Goal: Task Accomplishment & Management: Manage account settings

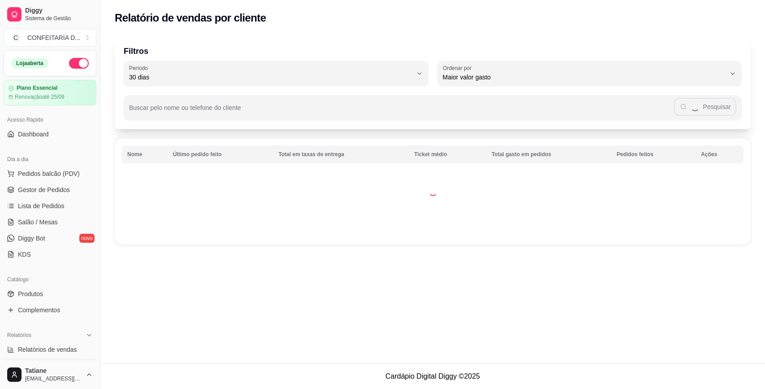
select select "30"
select select "HIGHEST_TOTAL_SPENT_WITH_ORDERS"
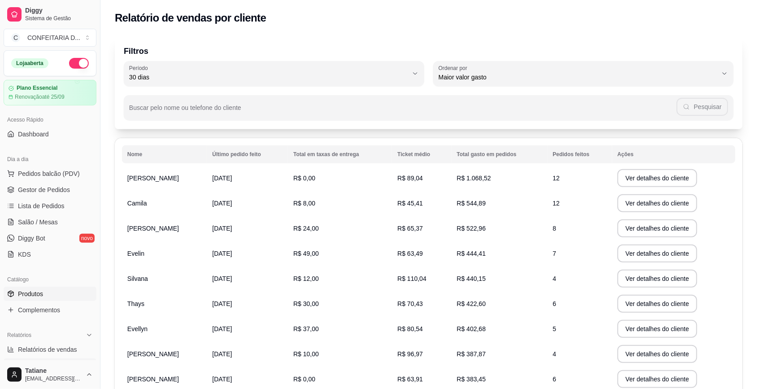
click at [23, 295] on span "Produtos" at bounding box center [30, 293] width 25 height 9
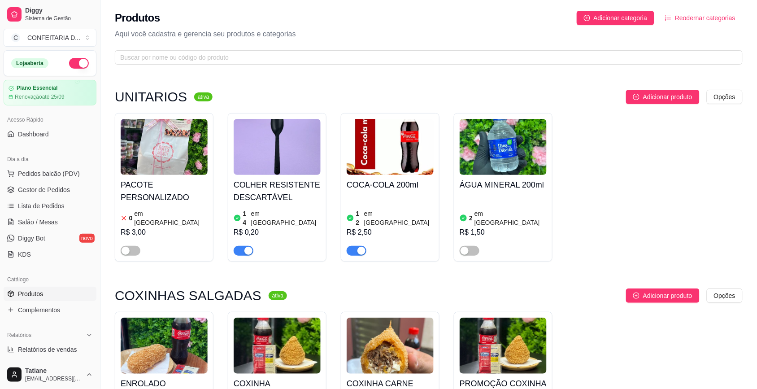
click at [669, 21] on icon "ordered-list" at bounding box center [668, 18] width 6 height 6
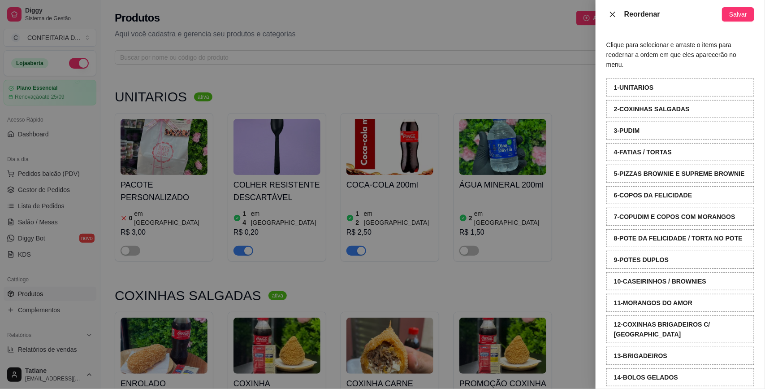
click at [615, 14] on icon "close" at bounding box center [612, 14] width 7 height 7
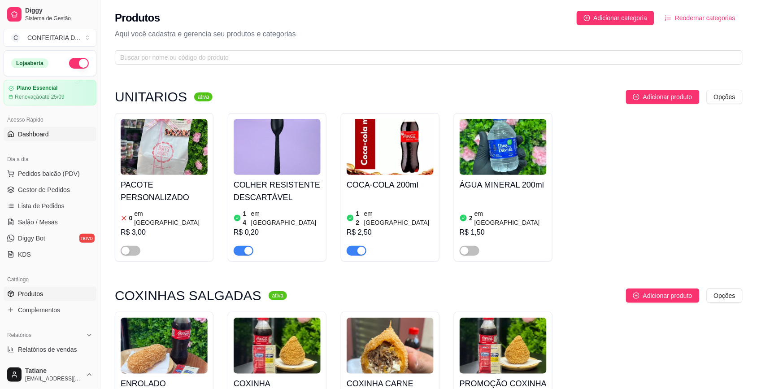
click at [39, 139] on link "Dashboard" at bounding box center [50, 134] width 93 height 14
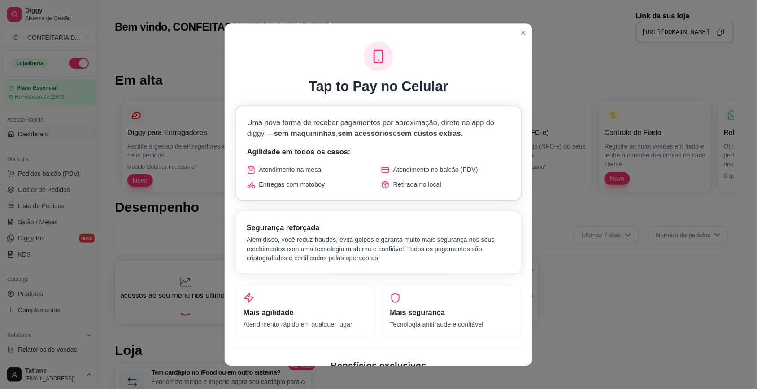
scroll to position [243, 0]
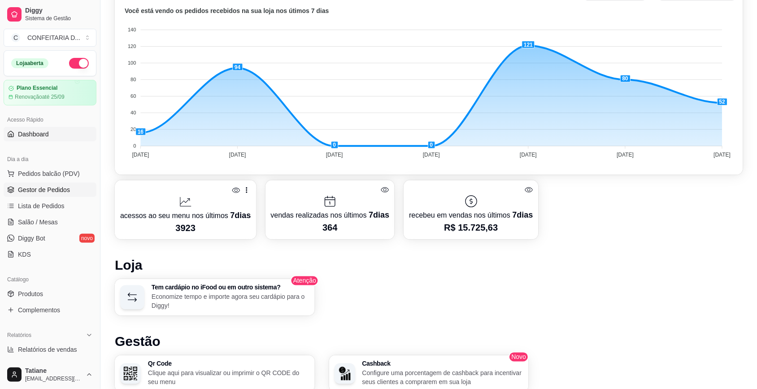
click at [53, 193] on span "Gestor de Pedidos" at bounding box center [44, 189] width 52 height 9
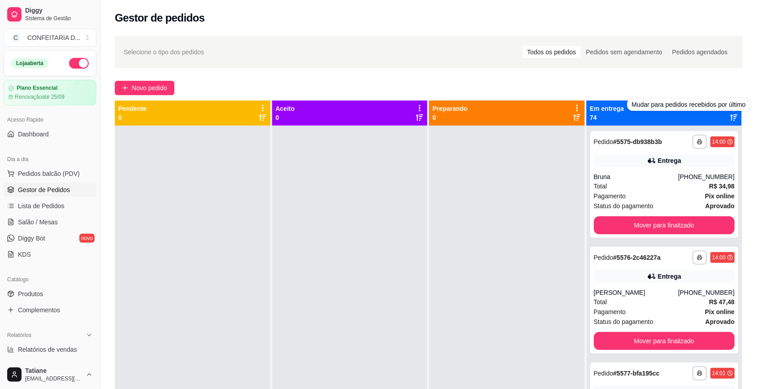
click at [727, 110] on div "Mudar para pedidos recebidos por último" at bounding box center [688, 104] width 123 height 13
click at [730, 110] on icon at bounding box center [734, 108] width 8 height 8
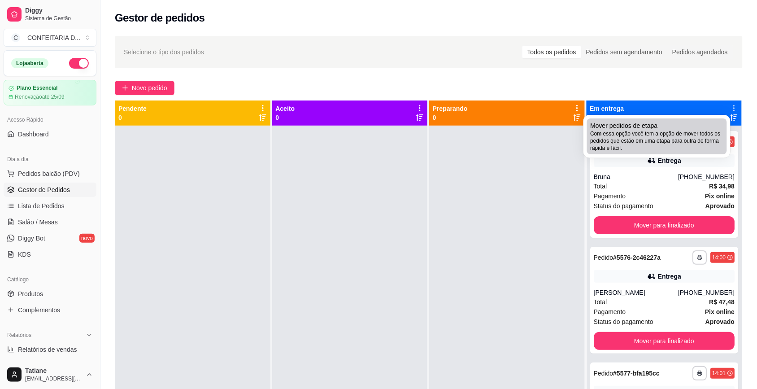
click at [722, 130] on span "Com essa opção você tem a opção de mover todos os pedidos que estão em uma etap…" at bounding box center [656, 141] width 133 height 22
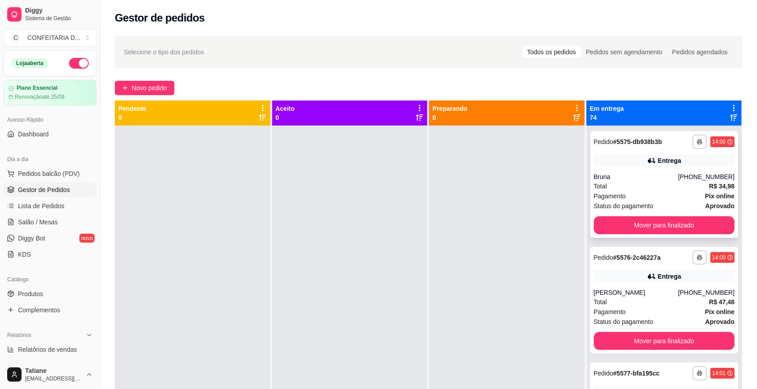
scroll to position [112, 0]
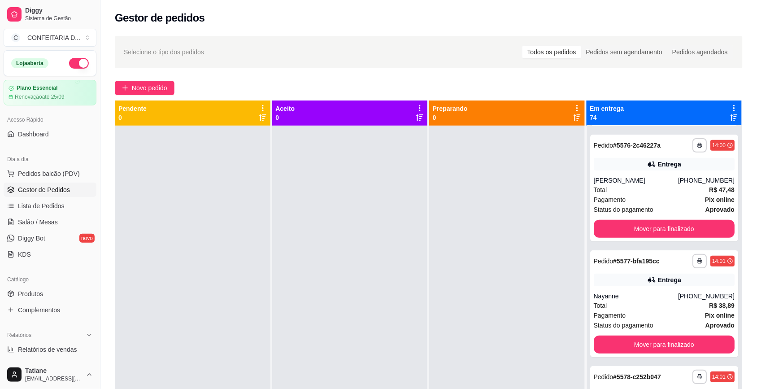
click at [520, 202] on div at bounding box center [507, 320] width 156 height 389
click at [730, 106] on icon at bounding box center [734, 108] width 8 height 8
click at [240, 217] on div at bounding box center [193, 320] width 156 height 389
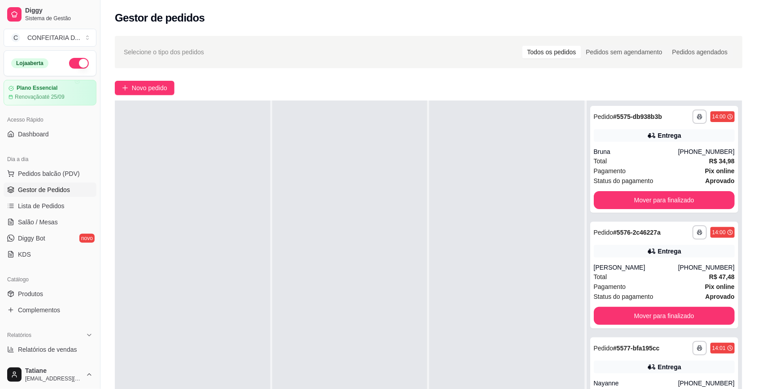
scroll to position [0, 0]
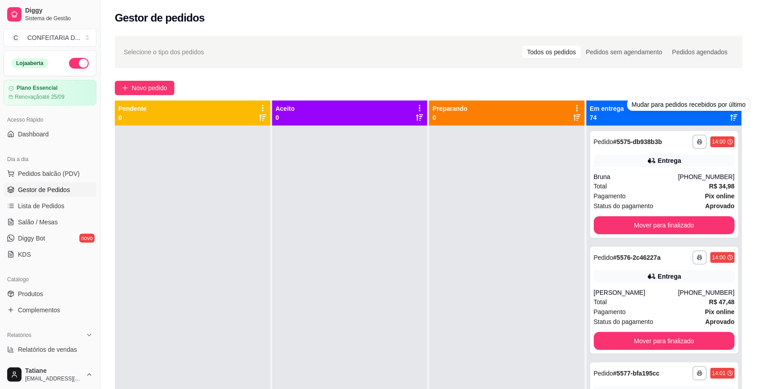
click at [727, 109] on div "Mudar para pedidos recebidos por último" at bounding box center [688, 104] width 123 height 13
click at [730, 105] on icon at bounding box center [734, 108] width 8 height 8
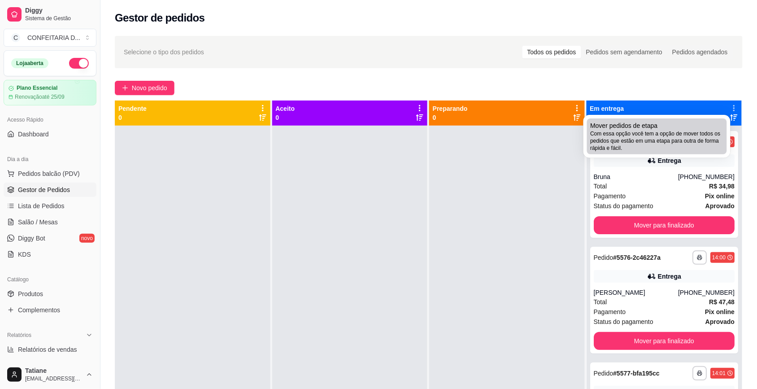
click at [699, 131] on span "Com essa opção você tem a opção de mover todos os pedidos que estão em uma etap…" at bounding box center [656, 141] width 133 height 22
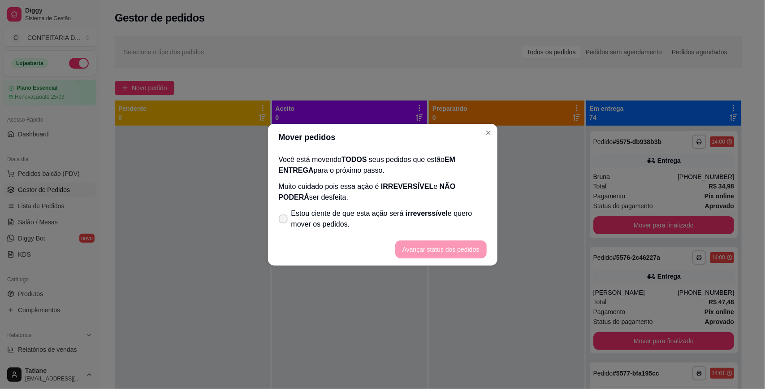
click at [281, 217] on icon at bounding box center [283, 218] width 7 height 5
click at [281, 220] on input "Estou ciente de que esta ação será irreverssível e quero mover os pedidos." at bounding box center [281, 223] width 6 height 6
checkbox input "true"
click at [460, 247] on button "Avançar status dos pedidos" at bounding box center [440, 249] width 91 height 18
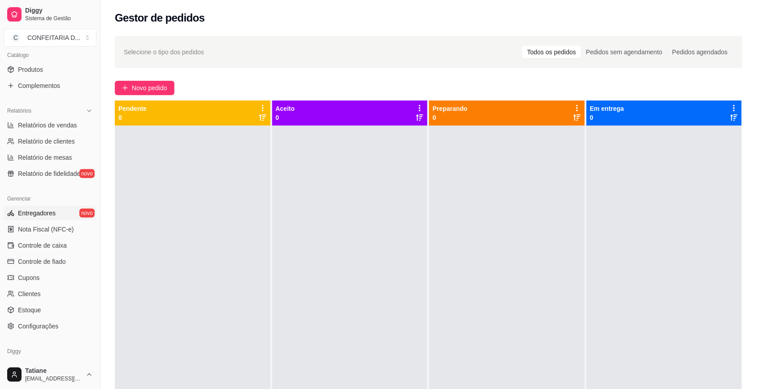
scroll to position [256, 0]
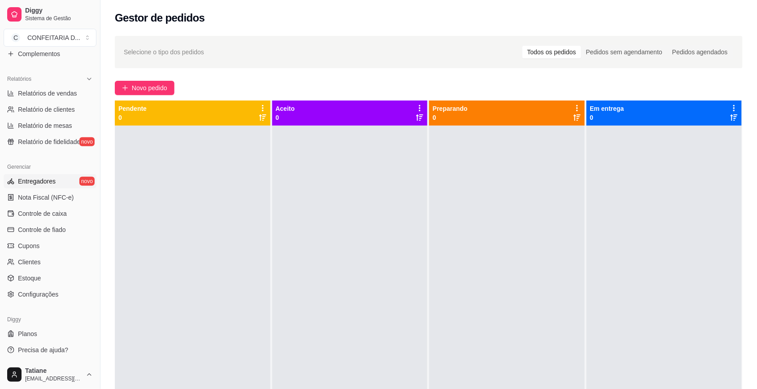
click at [42, 178] on span "Entregadores" at bounding box center [37, 181] width 38 height 9
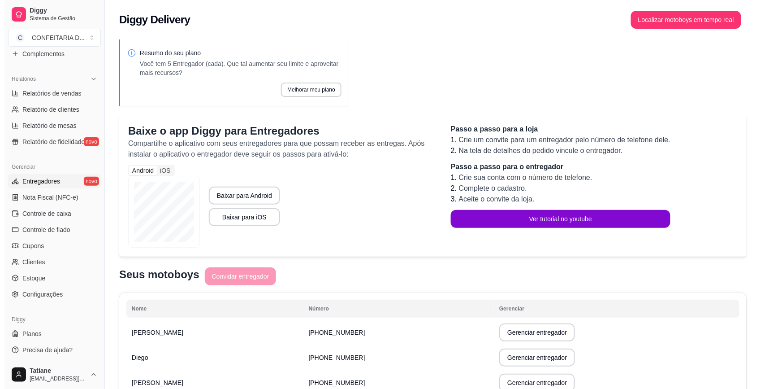
scroll to position [56, 0]
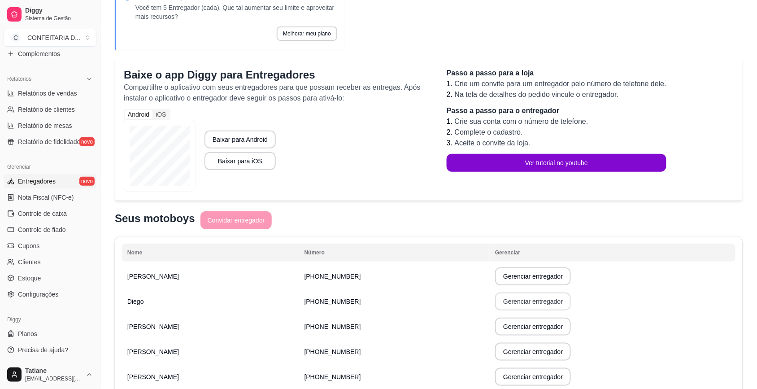
click at [543, 301] on button "Gerenciar entregador" at bounding box center [533, 301] width 76 height 18
select select "30"
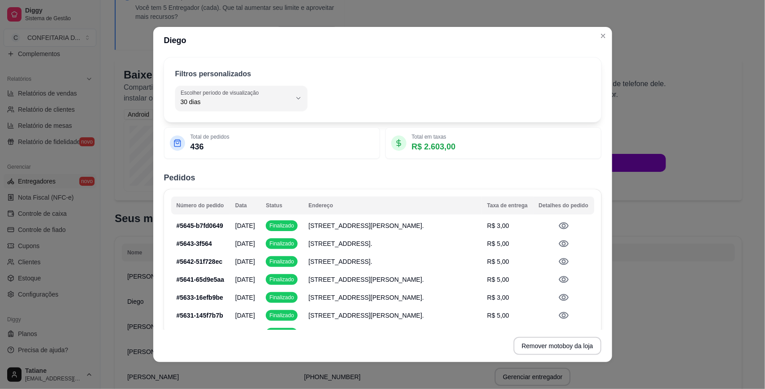
click at [303, 95] on div "30 Escolher período de visualização Hoje Ontem 7 dias 15 dias 30 dias 45 dias C…" at bounding box center [382, 98] width 415 height 25
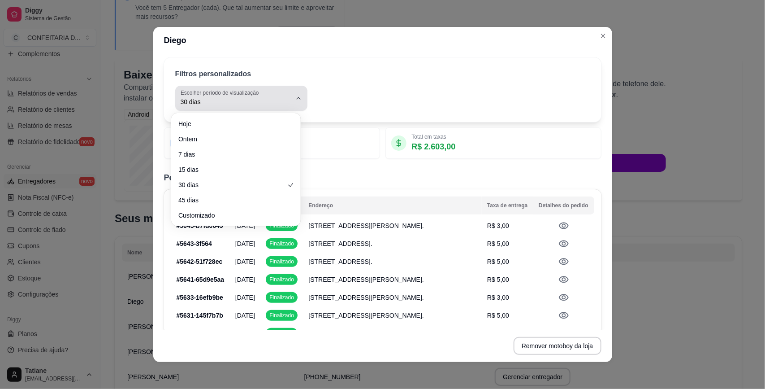
click at [290, 104] on button "Escolher período de visualização 30 dias" at bounding box center [241, 98] width 132 height 25
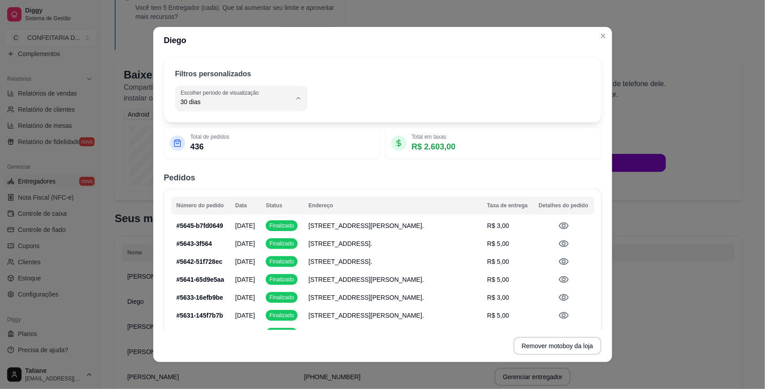
click at [236, 129] on li "Hoje" at bounding box center [235, 124] width 117 height 14
type input "0"
select select "0"
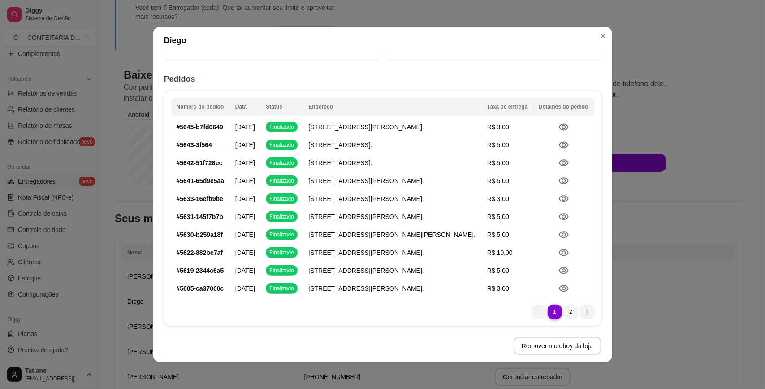
scroll to position [0, 0]
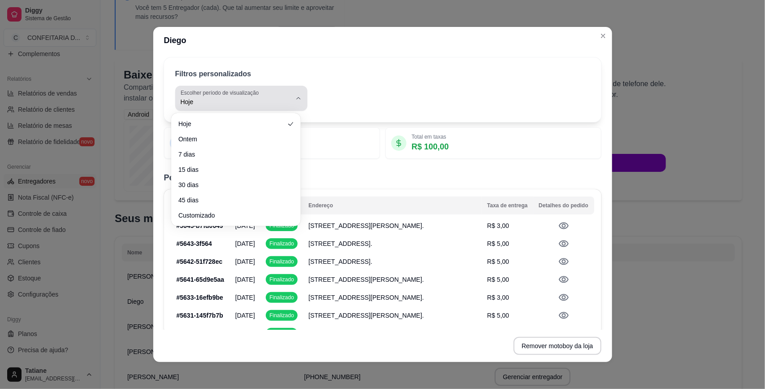
click at [279, 96] on div "Hoje" at bounding box center [236, 98] width 111 height 18
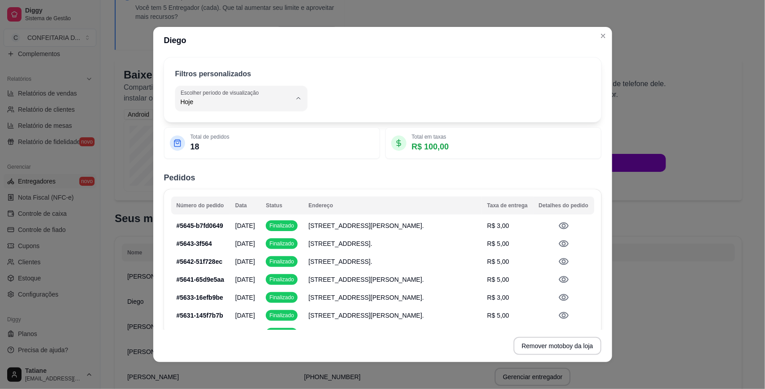
click at [250, 136] on span "Ontem" at bounding box center [232, 138] width 102 height 9
type input "1"
select select "1"
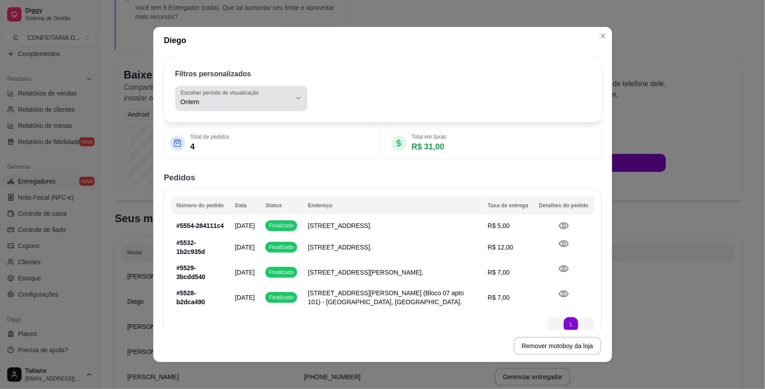
click at [281, 93] on div "Ontem" at bounding box center [236, 98] width 111 height 18
click at [268, 127] on span "Hoje" at bounding box center [232, 123] width 102 height 9
type input "0"
select select "0"
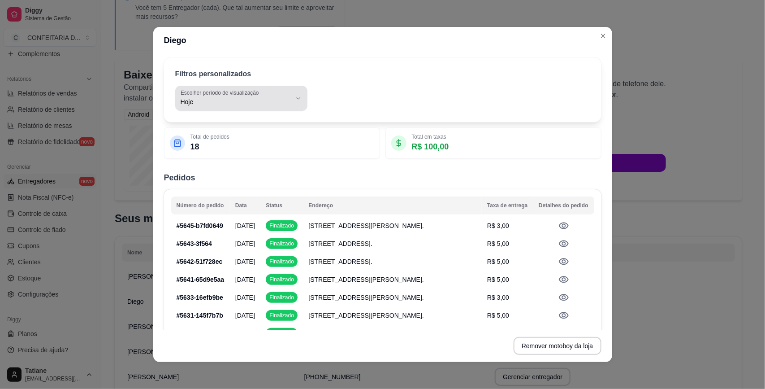
click at [295, 88] on button "Escolher período de visualização Hoje" at bounding box center [241, 98] width 132 height 25
click at [254, 142] on span "Ontem" at bounding box center [232, 138] width 102 height 9
type input "1"
select select "1"
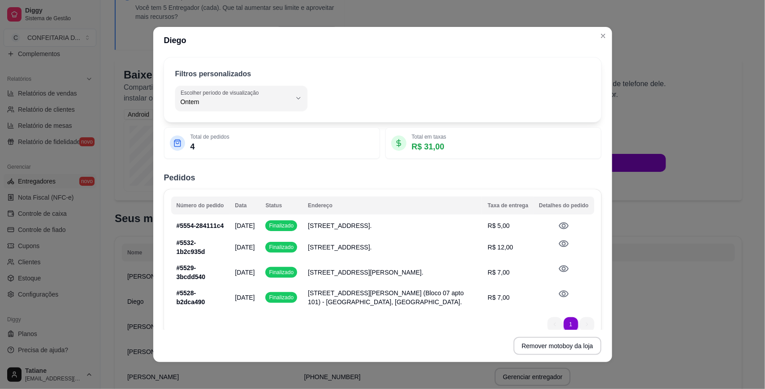
click at [262, 81] on div "Filtros personalizados 1 Escolher período de visualização Hoje Ontem 7 dias 15 …" at bounding box center [382, 89] width 437 height 65
click at [259, 95] on div "Ontem" at bounding box center [236, 98] width 111 height 18
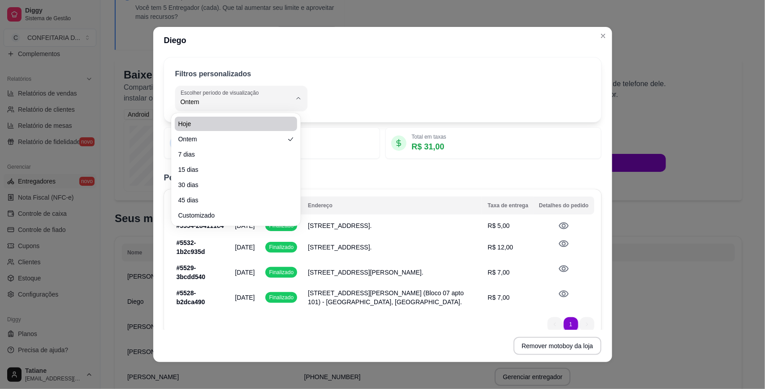
click at [213, 117] on li "Hoje" at bounding box center [236, 124] width 122 height 14
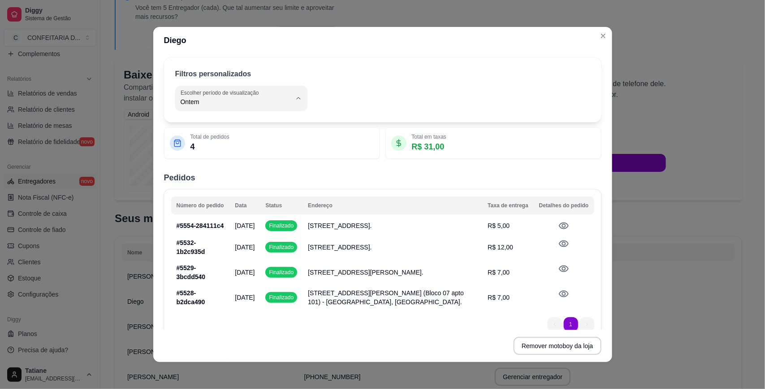
click at [212, 124] on span "Hoje" at bounding box center [232, 123] width 102 height 9
type input "0"
select select "0"
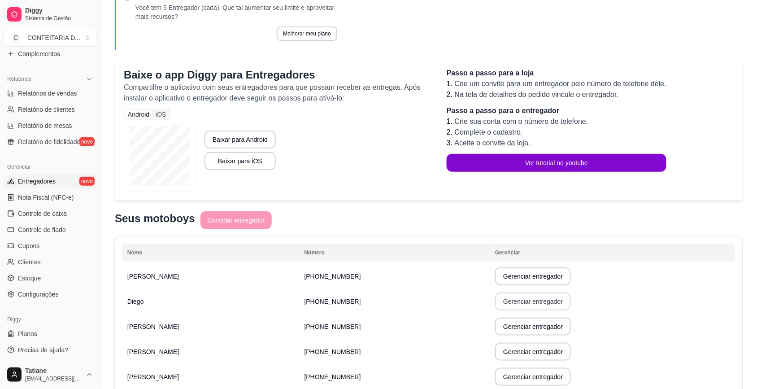
click at [518, 303] on button "Gerenciar entregador" at bounding box center [533, 301] width 76 height 18
select select "30"
click at [545, 273] on button "Gerenciar entregador" at bounding box center [533, 276] width 76 height 18
select select "30"
click at [526, 329] on button "Gerenciar entregador" at bounding box center [533, 326] width 76 height 18
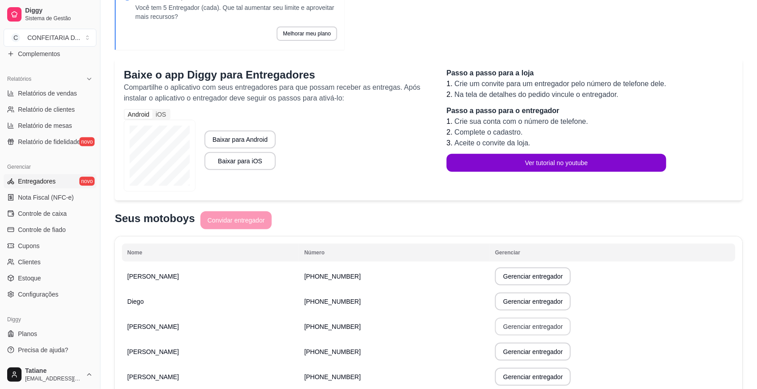
select select "30"
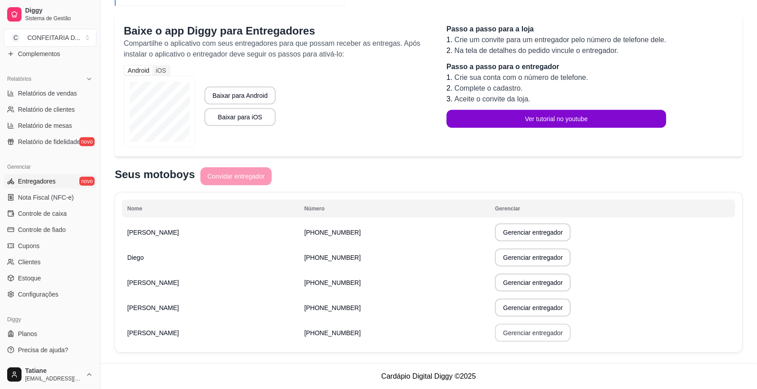
click at [532, 337] on button "Gerenciar entregador" at bounding box center [533, 333] width 76 height 18
select select "30"
click at [519, 304] on button "Gerenciar entregador" at bounding box center [533, 308] width 76 height 18
select select "30"
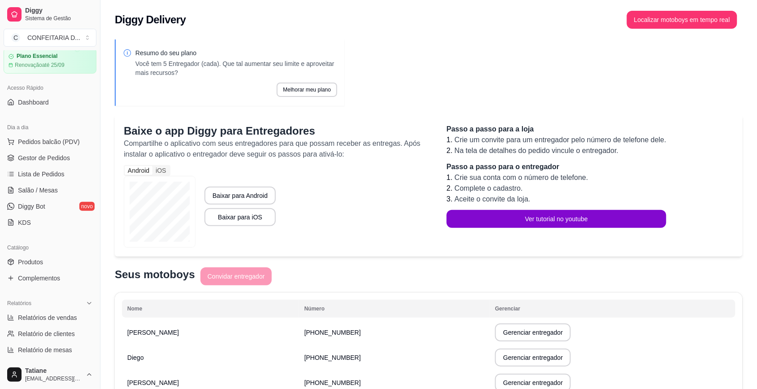
scroll to position [0, 0]
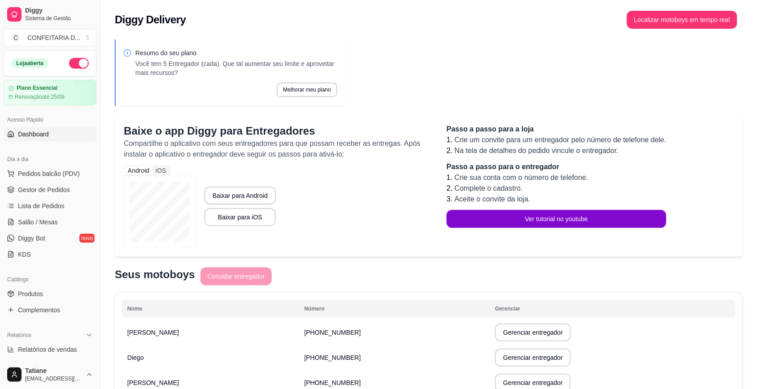
click at [66, 136] on link "Dashboard" at bounding box center [50, 134] width 93 height 14
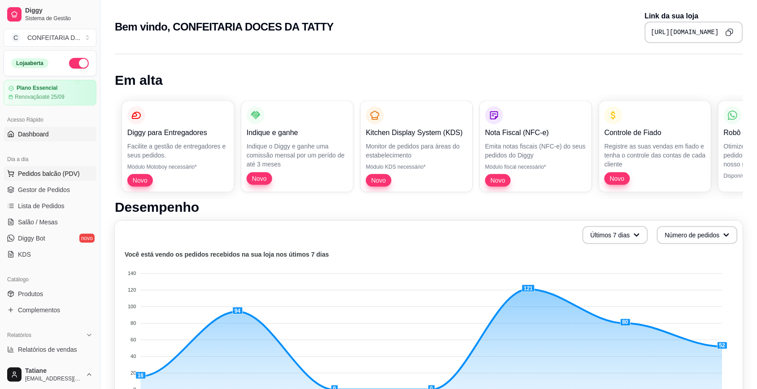
click at [63, 168] on button "Pedidos balcão (PDV)" at bounding box center [50, 173] width 93 height 14
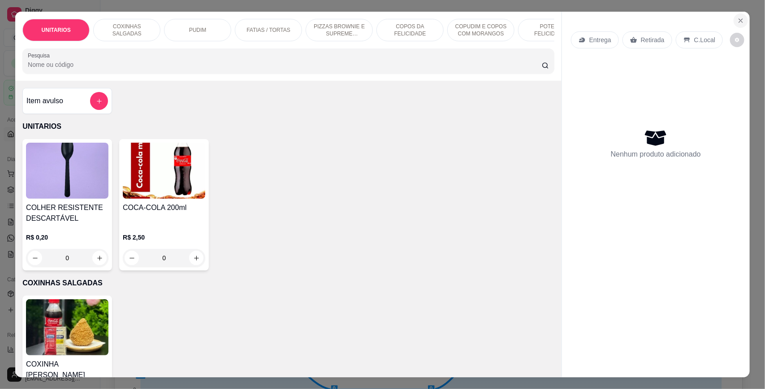
click at [738, 20] on icon "Close" at bounding box center [740, 20] width 7 height 7
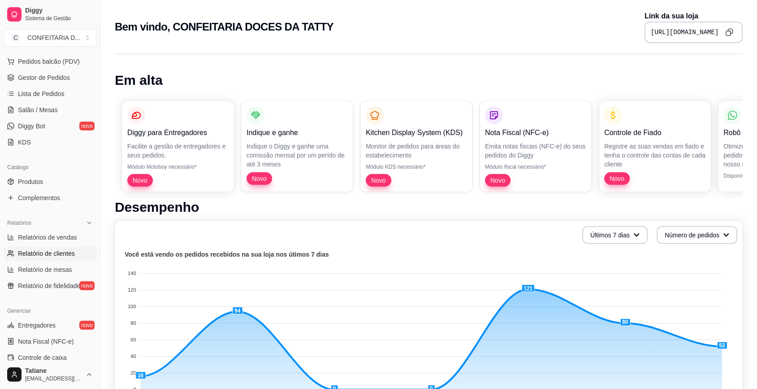
scroll to position [224, 0]
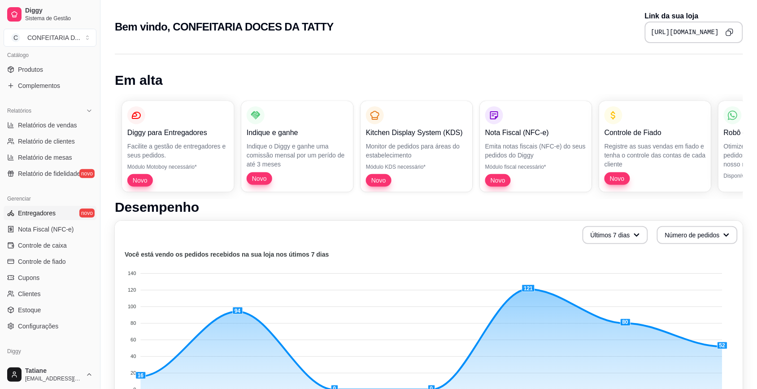
click at [41, 211] on span "Entregadores" at bounding box center [37, 212] width 38 height 9
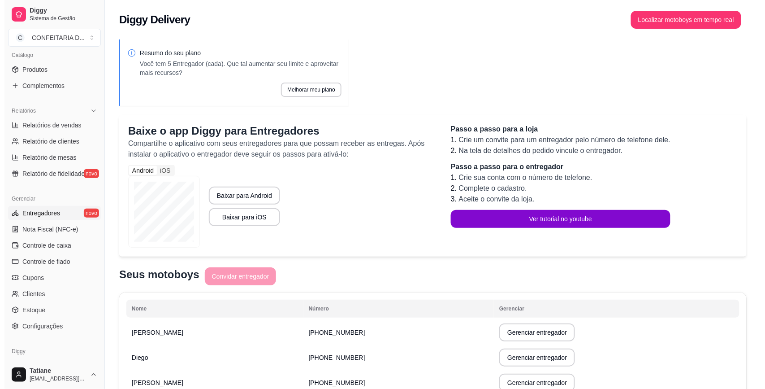
scroll to position [100, 0]
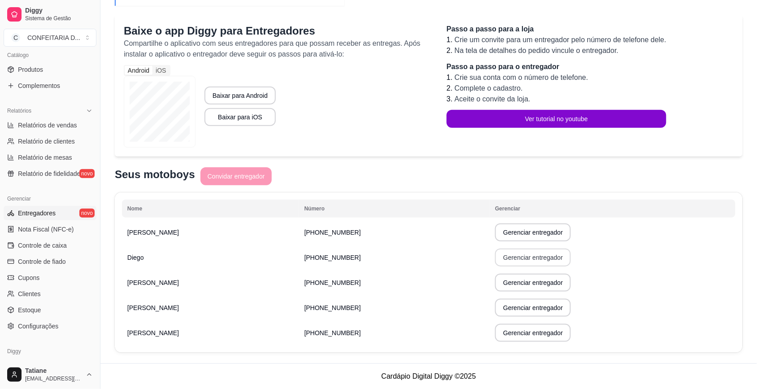
click at [513, 254] on button "Gerenciar entregador" at bounding box center [533, 257] width 76 height 18
select select "30"
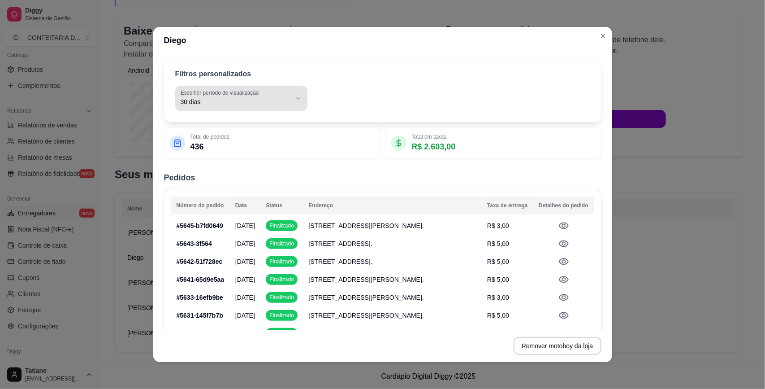
click at [243, 99] on span "30 dias" at bounding box center [236, 101] width 111 height 9
click at [225, 211] on span "Customizado" at bounding box center [232, 211] width 102 height 9
type input "-1"
select select "-1"
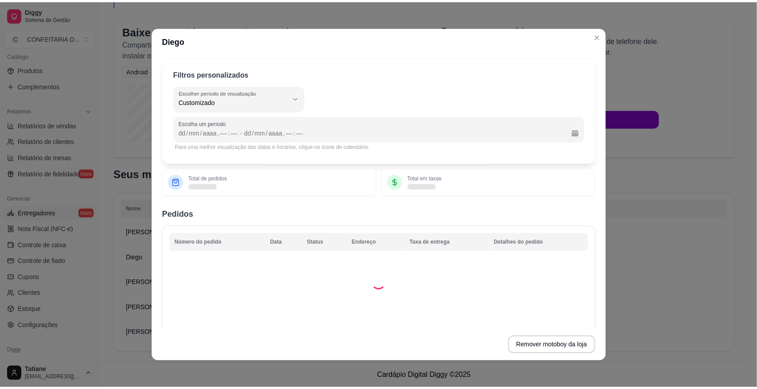
scroll to position [8, 0]
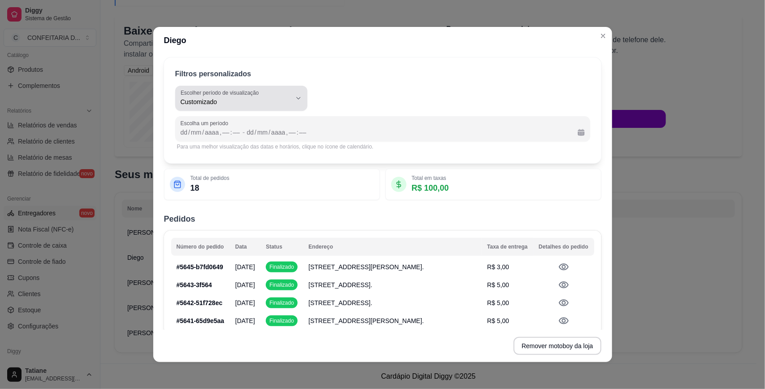
click at [240, 93] on label "Escolher período de visualização" at bounding box center [221, 93] width 81 height 8
click at [231, 151] on span "7 dias" at bounding box center [232, 152] width 102 height 9
type input "7"
select select "7"
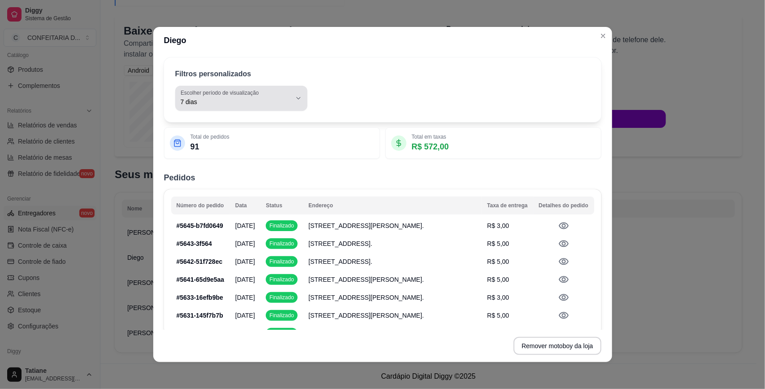
click at [231, 95] on label "Escolher período de visualização" at bounding box center [221, 93] width 81 height 8
click at [201, 168] on span "15 dias" at bounding box center [232, 167] width 102 height 9
type input "15"
select select "15"
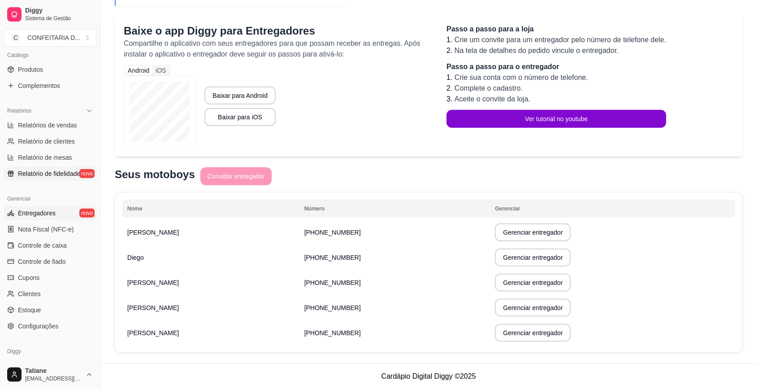
scroll to position [0, 0]
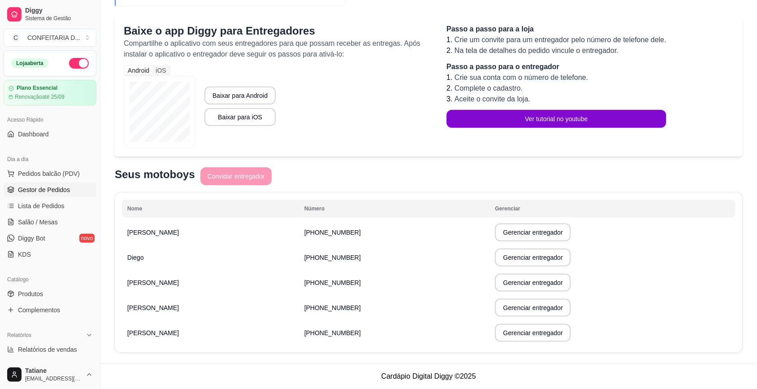
click at [49, 190] on span "Gestor de Pedidos" at bounding box center [44, 189] width 52 height 9
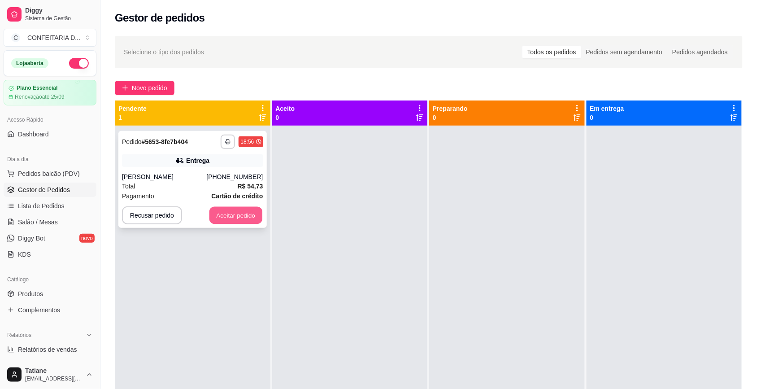
click at [215, 214] on button "Aceitar pedido" at bounding box center [235, 215] width 53 height 17
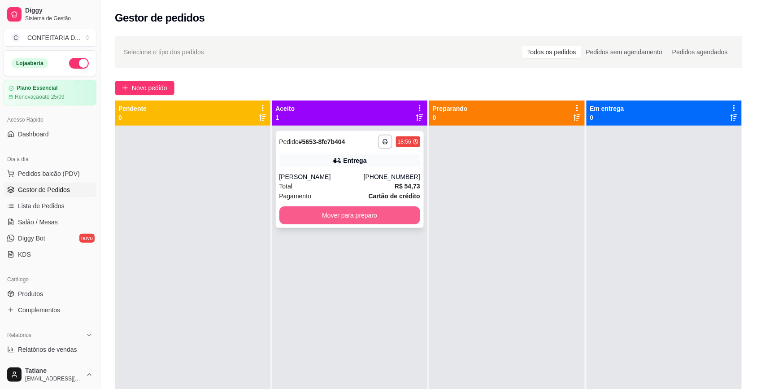
click at [362, 216] on button "Mover para preparo" at bounding box center [349, 215] width 141 height 18
click at [352, 208] on button "Mover para preparo" at bounding box center [349, 215] width 141 height 18
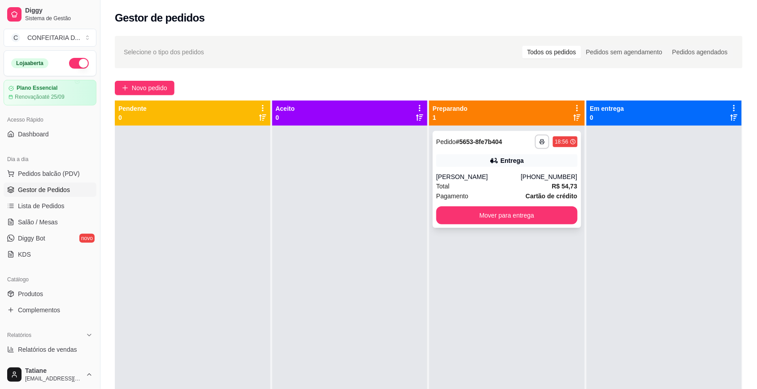
click at [483, 184] on div "Total R$ 54,73" at bounding box center [506, 186] width 141 height 10
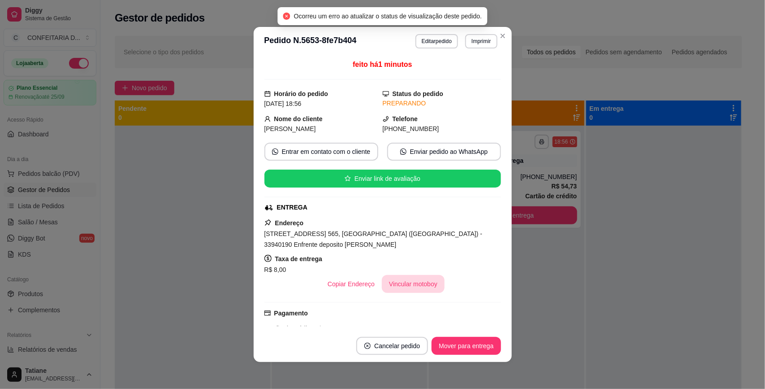
click at [408, 289] on button "Vincular motoboy" at bounding box center [413, 284] width 63 height 18
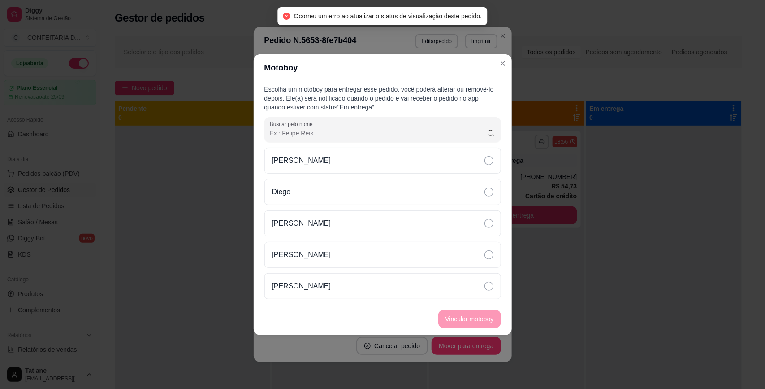
drag, startPoint x: 312, startPoint y: 231, endPoint x: 328, endPoint y: 239, distance: 17.4
click at [313, 231] on div "[PERSON_NAME]" at bounding box center [382, 223] width 237 height 26
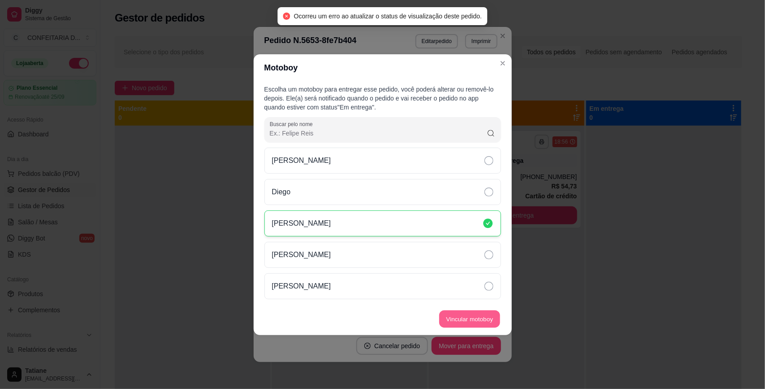
click at [454, 323] on button "Vincular motoboy" at bounding box center [469, 318] width 61 height 17
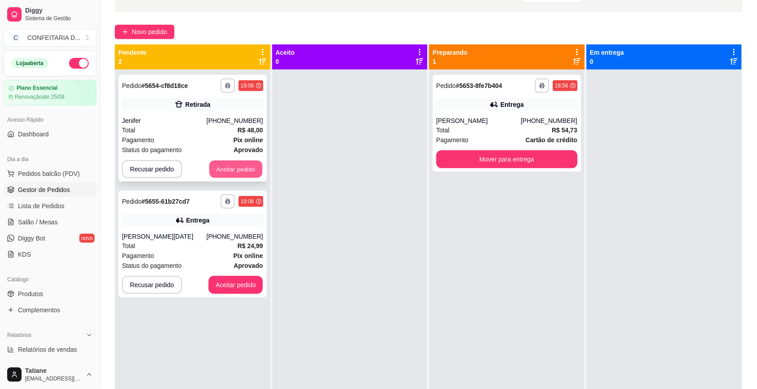
click at [219, 169] on button "Aceitar pedido" at bounding box center [235, 168] width 53 height 17
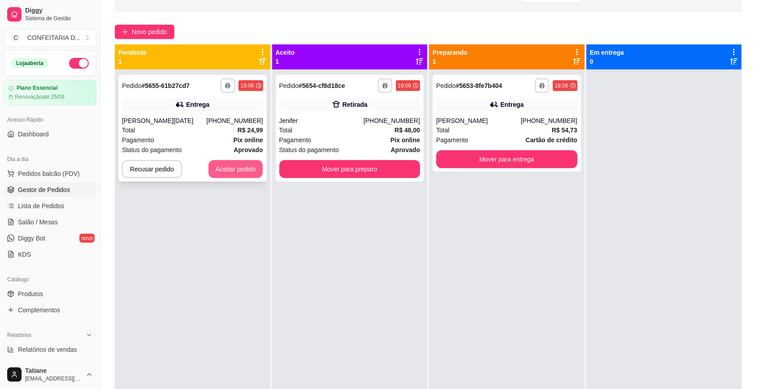
click at [225, 166] on button "Aceitar pedido" at bounding box center [235, 169] width 55 height 18
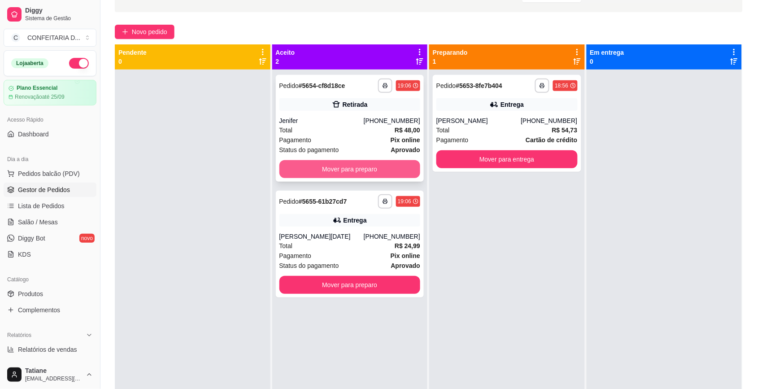
click at [312, 164] on button "Mover para preparo" at bounding box center [349, 169] width 141 height 18
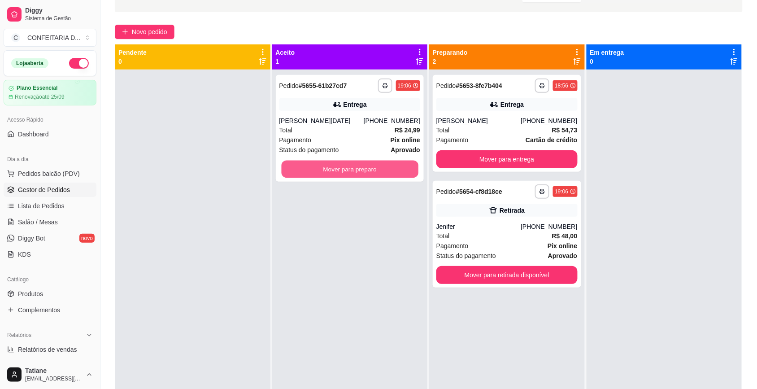
click at [312, 164] on button "Mover para preparo" at bounding box center [349, 168] width 137 height 17
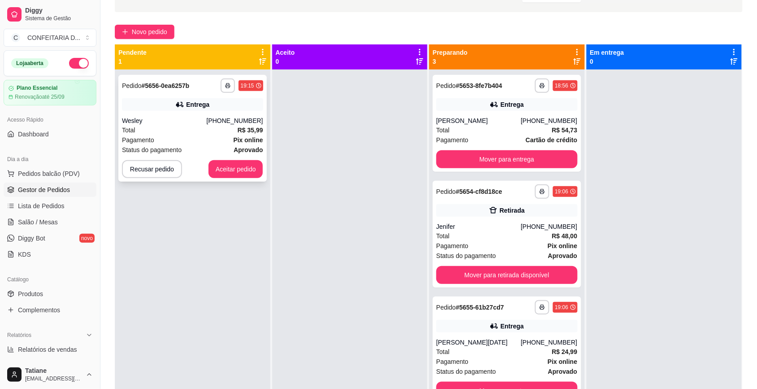
click at [222, 165] on button "Aceitar pedido" at bounding box center [235, 169] width 55 height 18
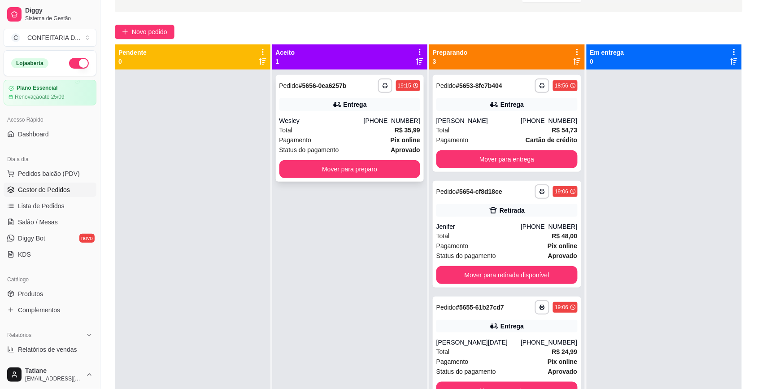
click at [320, 127] on div "Total R$ 35,99" at bounding box center [349, 130] width 141 height 10
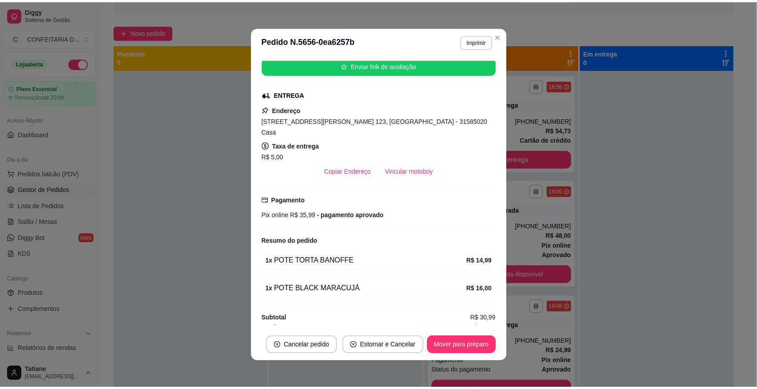
scroll to position [1, 0]
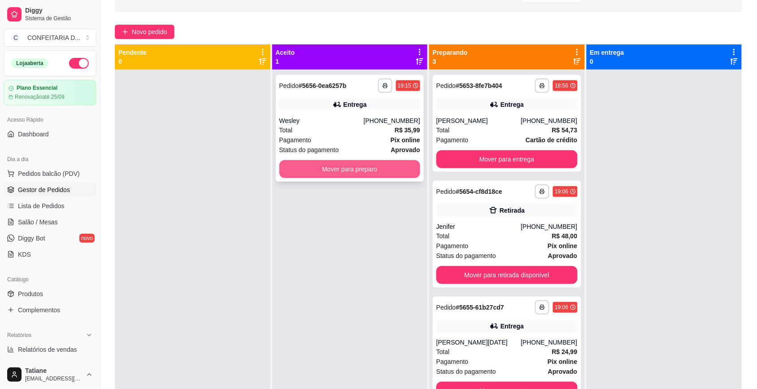
click at [355, 176] on button "Mover para preparo" at bounding box center [349, 169] width 141 height 18
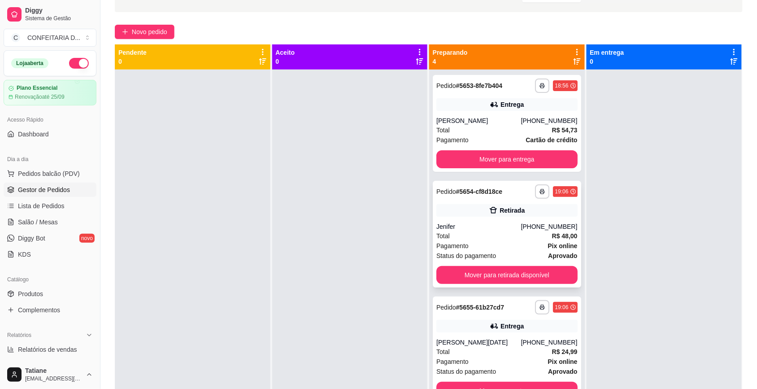
scroll to position [0, 0]
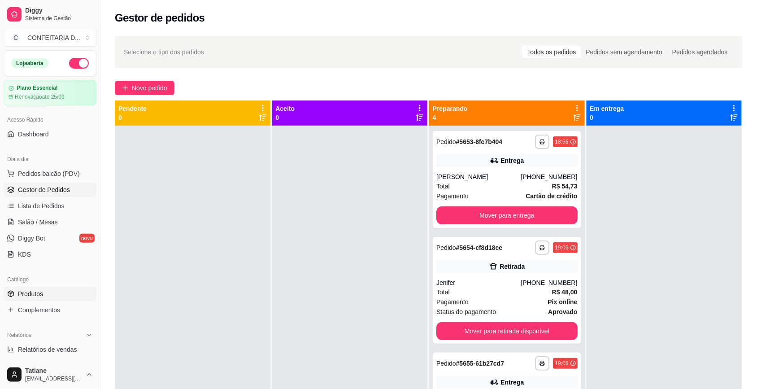
click at [32, 297] on span "Produtos" at bounding box center [30, 293] width 25 height 9
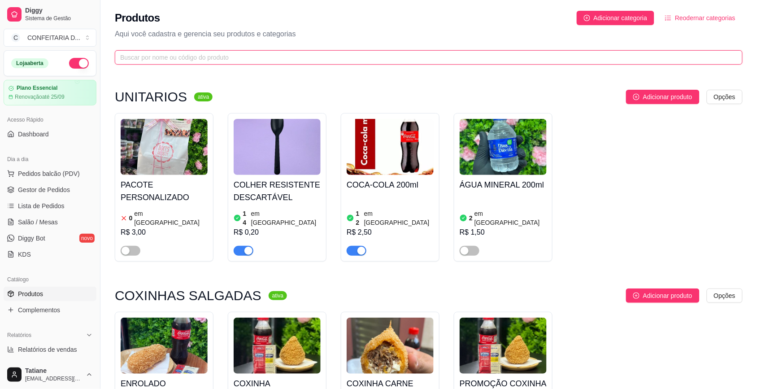
click at [142, 61] on input "text" at bounding box center [425, 57] width 610 height 10
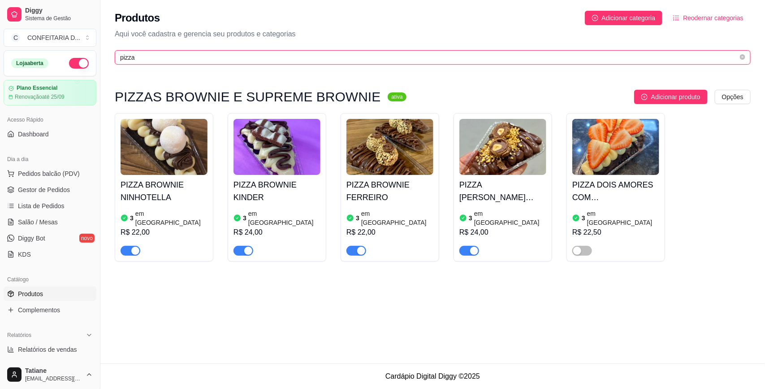
type input "pizza"
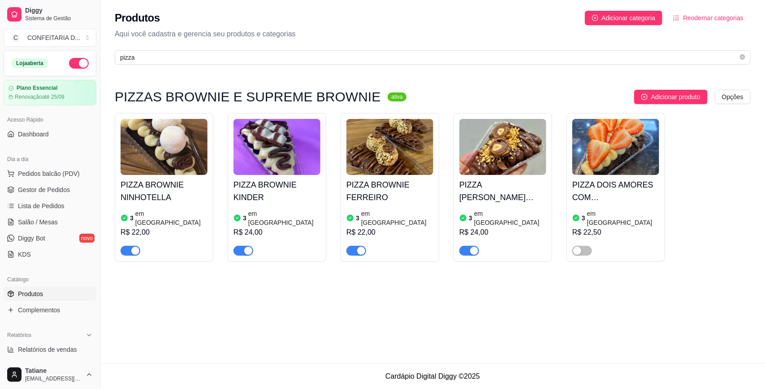
click at [126, 246] on span "button" at bounding box center [131, 251] width 20 height 10
click at [240, 246] on span "button" at bounding box center [244, 251] width 20 height 10
click at [361, 247] on div "button" at bounding box center [361, 251] width 8 height 8
click at [469, 246] on span "button" at bounding box center [469, 251] width 20 height 10
click at [267, 139] on img at bounding box center [277, 147] width 87 height 56
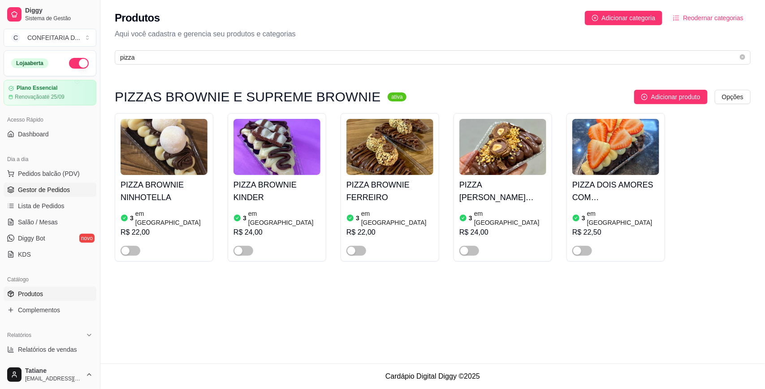
click at [45, 192] on span "Gestor de Pedidos" at bounding box center [44, 189] width 52 height 9
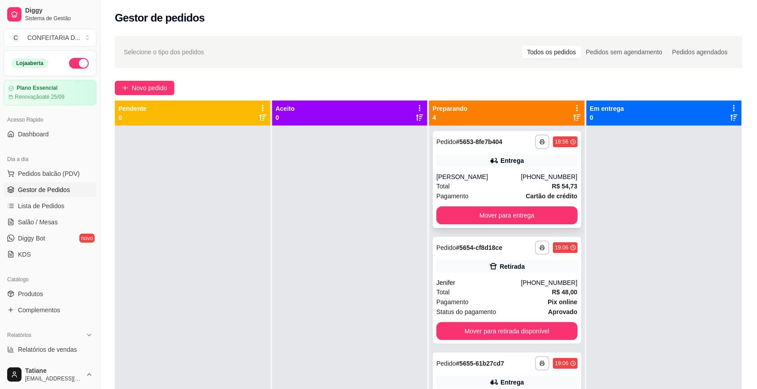
click at [480, 157] on div "Entrega" at bounding box center [506, 160] width 141 height 13
click at [507, 284] on div "Jenifer" at bounding box center [478, 282] width 84 height 9
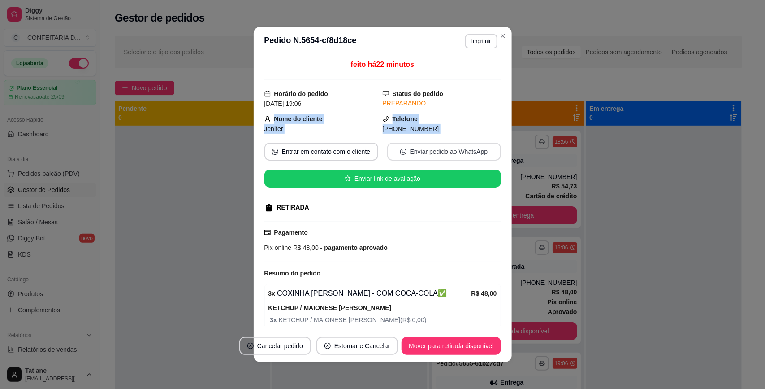
drag, startPoint x: 269, startPoint y: 113, endPoint x: 435, endPoint y: 151, distance: 170.4
click at [435, 151] on div "feito há 22 minutos Horário do pedido [DATE] 19:06 Status do pedido PREPARANDO …" at bounding box center [382, 192] width 237 height 267
copy div "Nome do cliente Jenifer Telefone [PHONE_NUMBER] Entrar em contato com o cliente…"
click at [473, 346] on button "Mover para retirada disponível" at bounding box center [451, 346] width 99 height 18
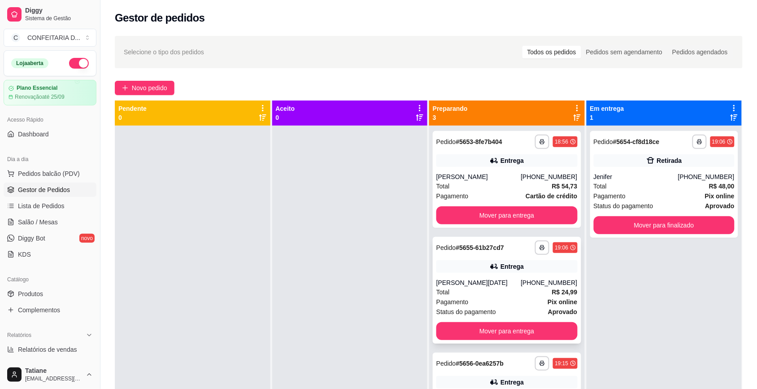
click at [473, 281] on div "[PERSON_NAME][DATE]" at bounding box center [478, 282] width 84 height 9
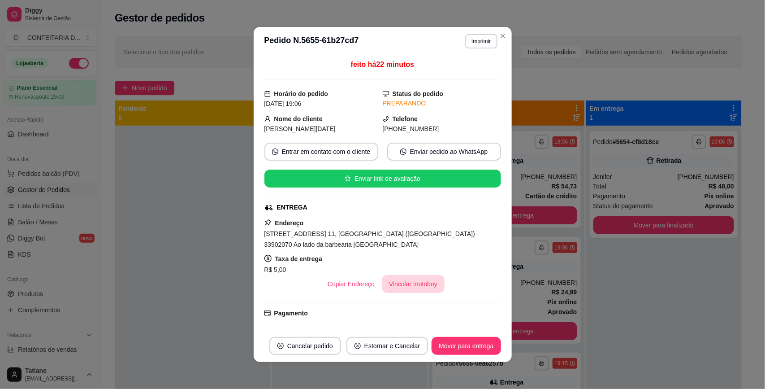
click at [396, 275] on button "Vincular motoboy" at bounding box center [413, 284] width 63 height 18
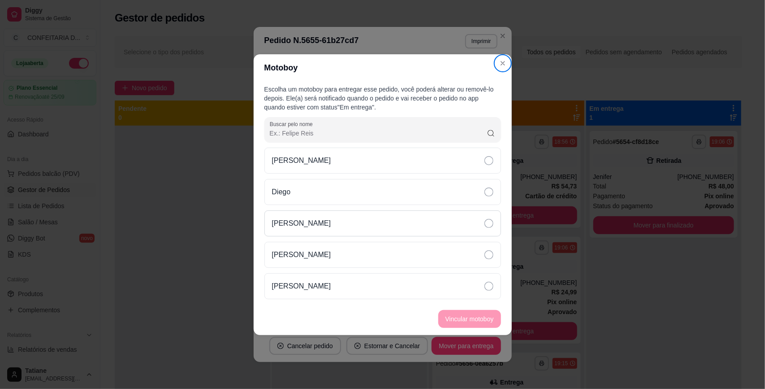
click at [310, 227] on p "[PERSON_NAME]" at bounding box center [301, 223] width 59 height 11
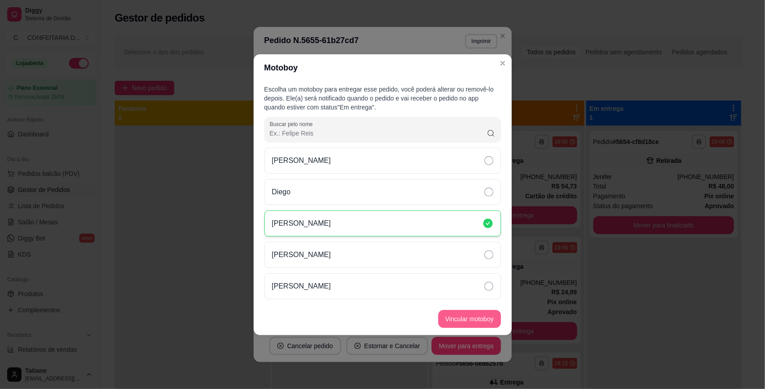
click at [463, 320] on button "Vincular motoboy" at bounding box center [469, 319] width 63 height 18
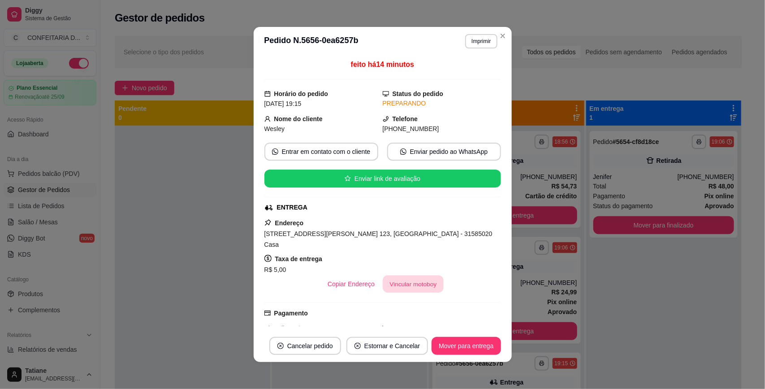
click at [413, 275] on button "Vincular motoboy" at bounding box center [413, 283] width 61 height 17
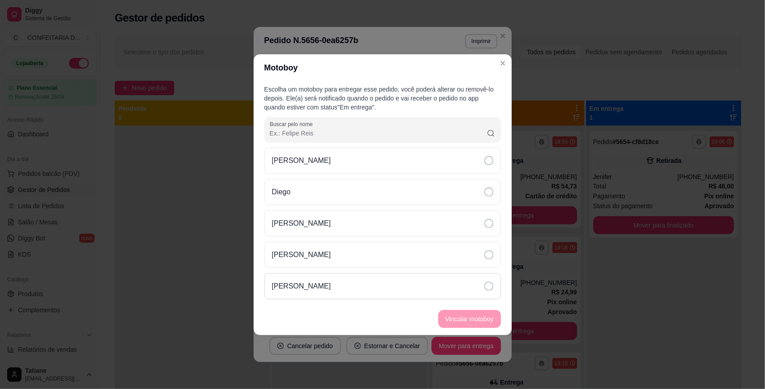
click at [339, 278] on div "[PERSON_NAME]" at bounding box center [382, 286] width 237 height 26
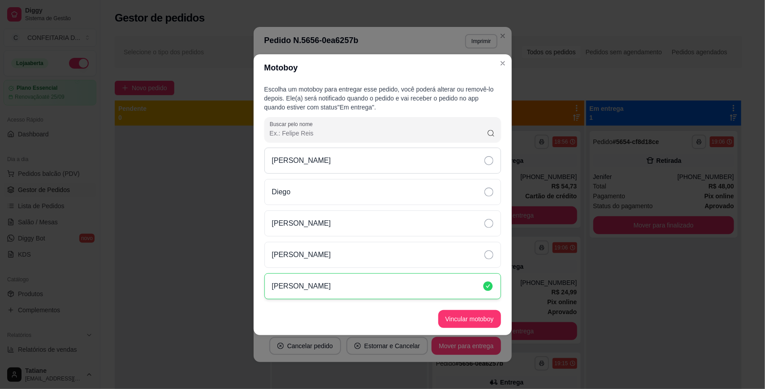
click at [335, 155] on div "[PERSON_NAME]" at bounding box center [382, 160] width 237 height 26
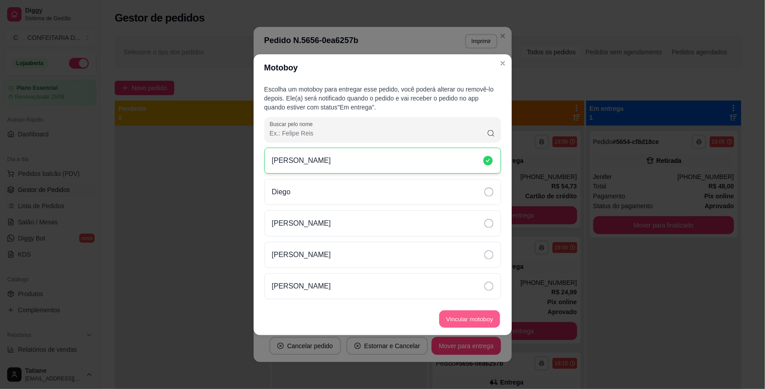
click at [464, 315] on button "Vincular motoboy" at bounding box center [469, 318] width 61 height 17
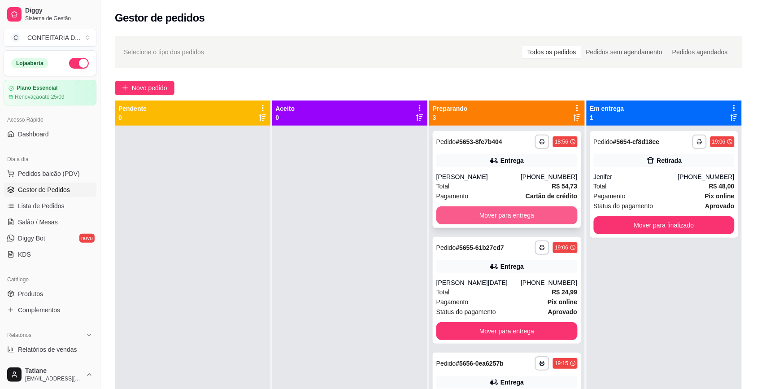
click at [482, 213] on button "Mover para entrega" at bounding box center [506, 215] width 141 height 18
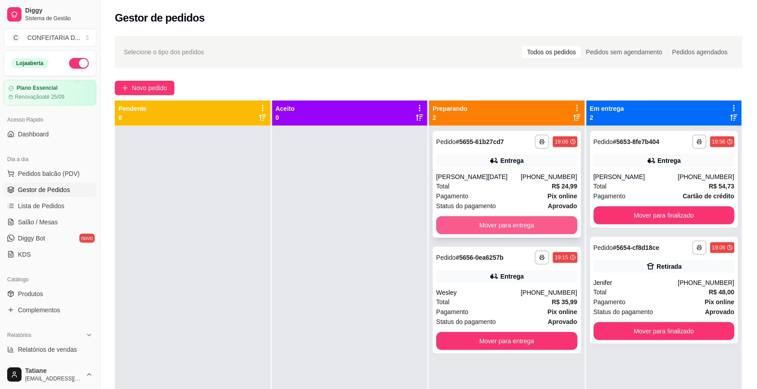
click at [478, 220] on button "Mover para entrega" at bounding box center [506, 225] width 141 height 18
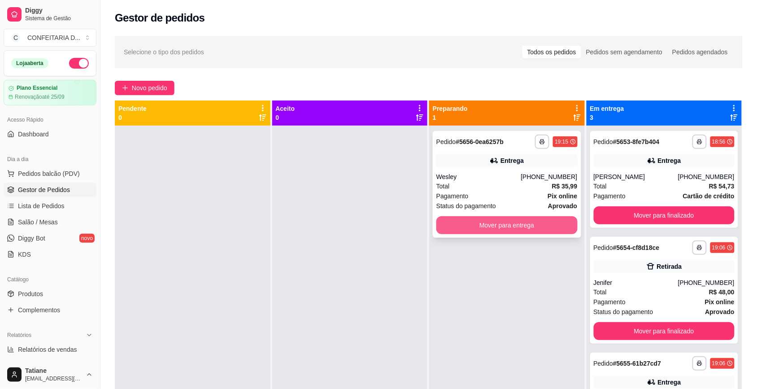
click at [457, 223] on button "Mover para entrega" at bounding box center [506, 225] width 141 height 18
click at [476, 170] on div "**********" at bounding box center [507, 184] width 148 height 107
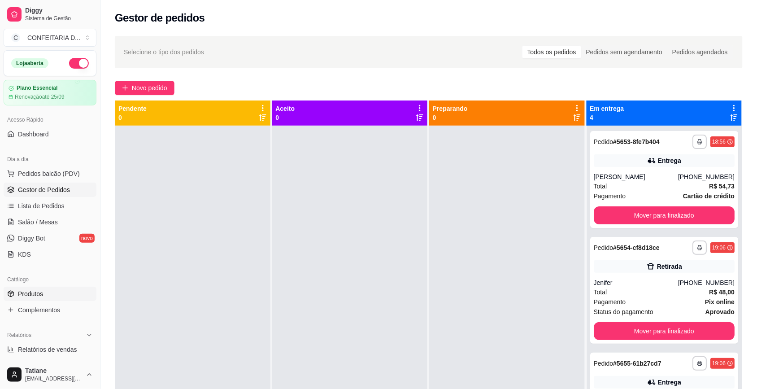
click at [35, 288] on link "Produtos" at bounding box center [50, 293] width 93 height 14
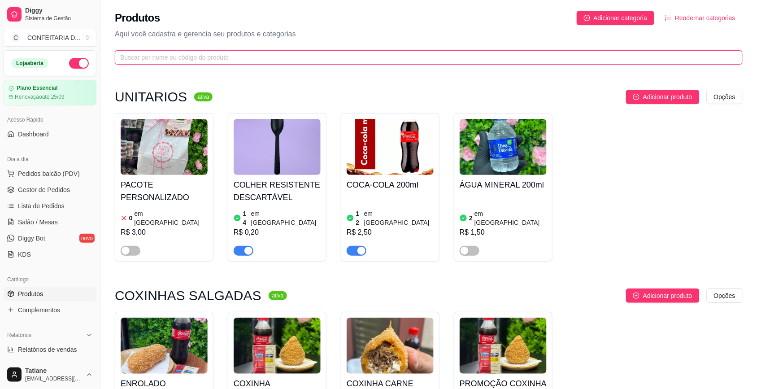
click at [149, 56] on input "text" at bounding box center [425, 57] width 610 height 10
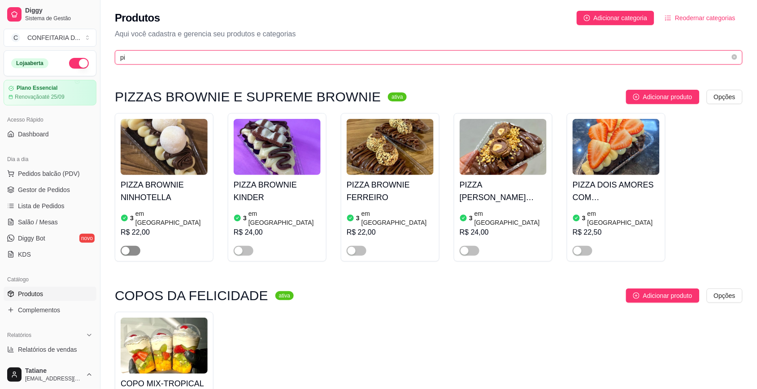
type input "pi"
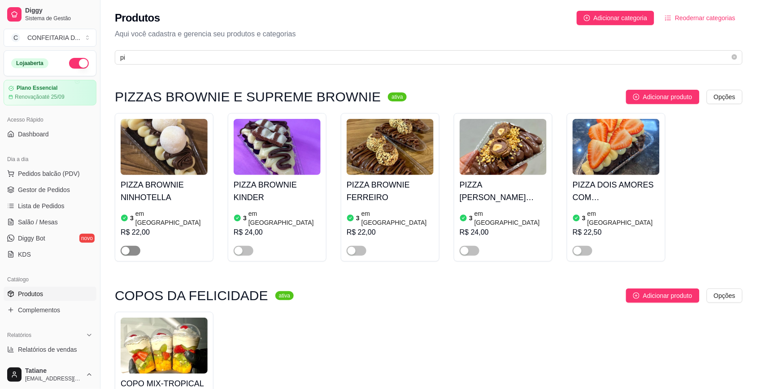
click at [128, 247] on div "button" at bounding box center [125, 251] width 8 height 8
click at [250, 246] on span "button" at bounding box center [244, 251] width 20 height 10
click at [364, 246] on span "button" at bounding box center [356, 251] width 20 height 10
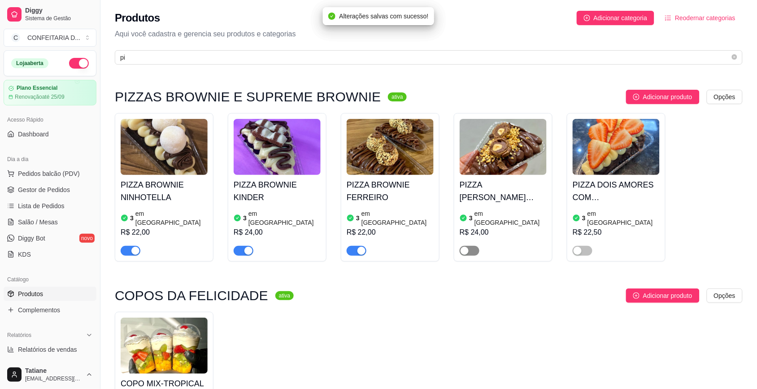
click at [466, 247] on div "button" at bounding box center [464, 251] width 8 height 8
click at [47, 188] on span "Gestor de Pedidos" at bounding box center [44, 189] width 52 height 9
